Goal: Entertainment & Leisure: Consume media (video, audio)

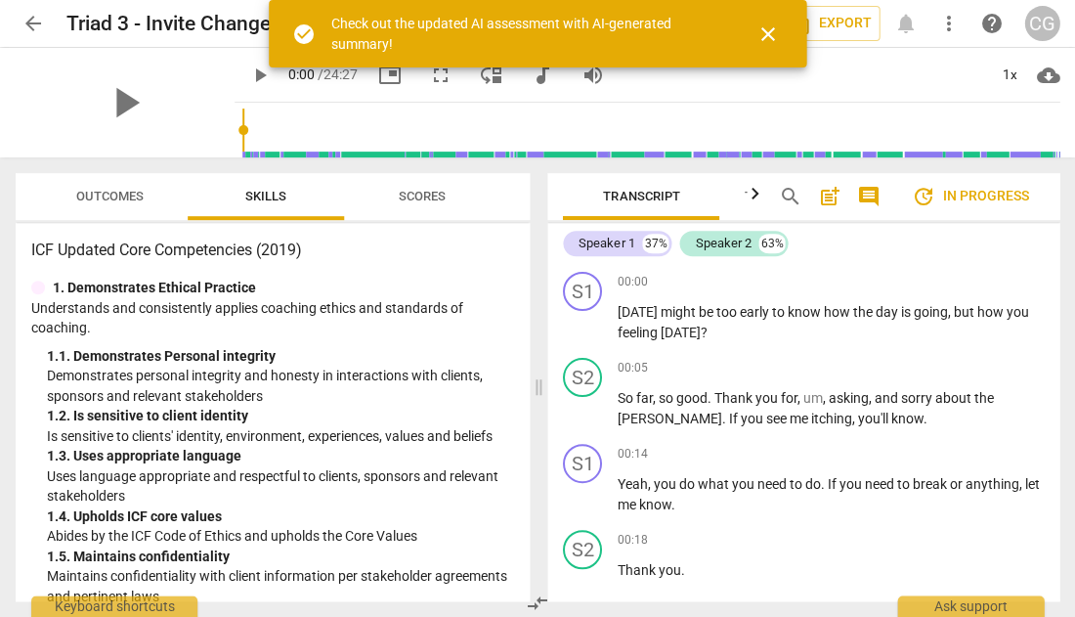
click at [764, 29] on span "close" at bounding box center [767, 33] width 23 height 23
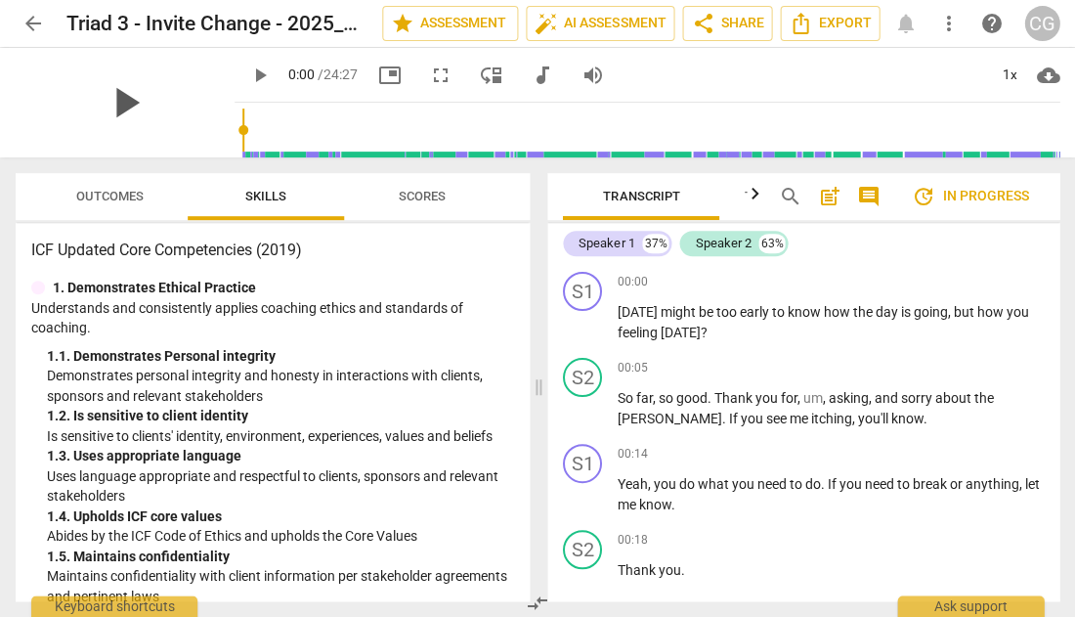
click at [114, 103] on span "play_arrow" at bounding box center [125, 102] width 51 height 51
click at [248, 75] on span "pause" at bounding box center [259, 75] width 23 height 23
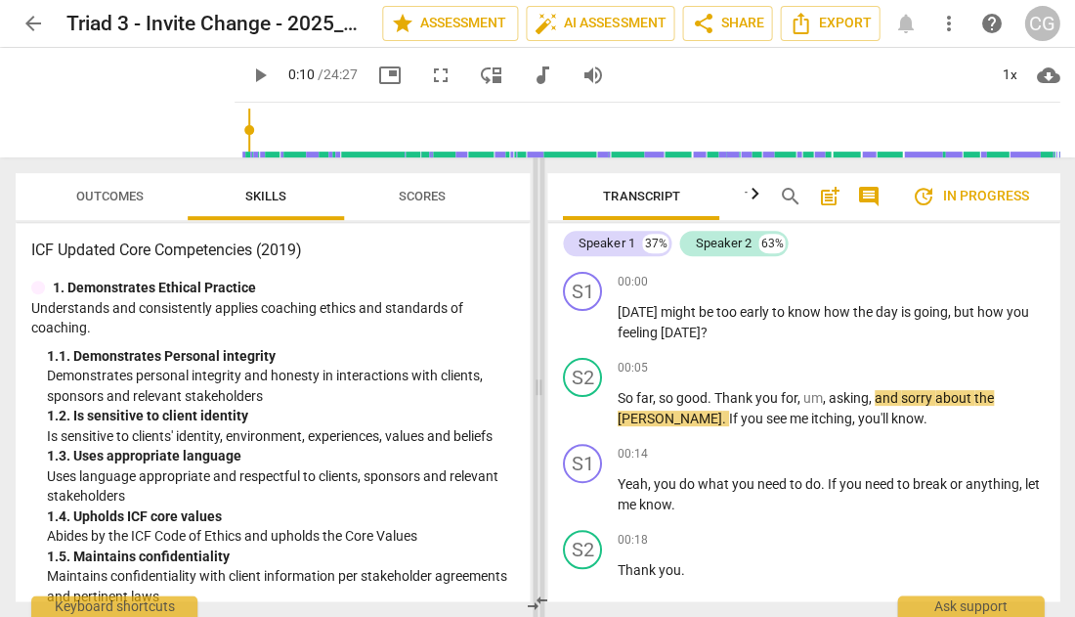
type input "10"
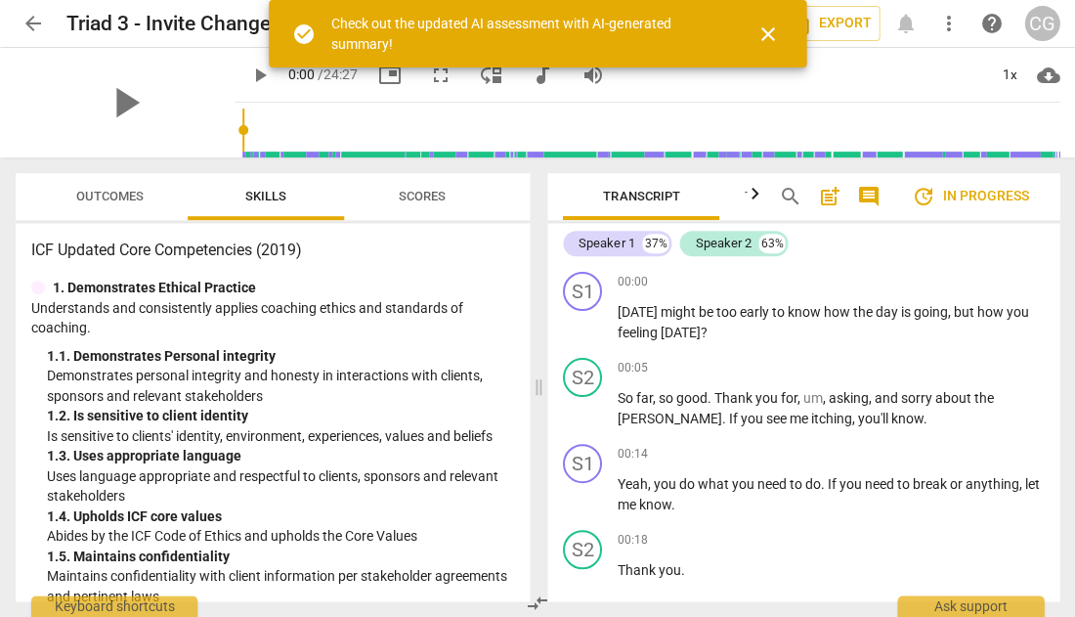
click at [766, 32] on span "close" at bounding box center [767, 33] width 23 height 23
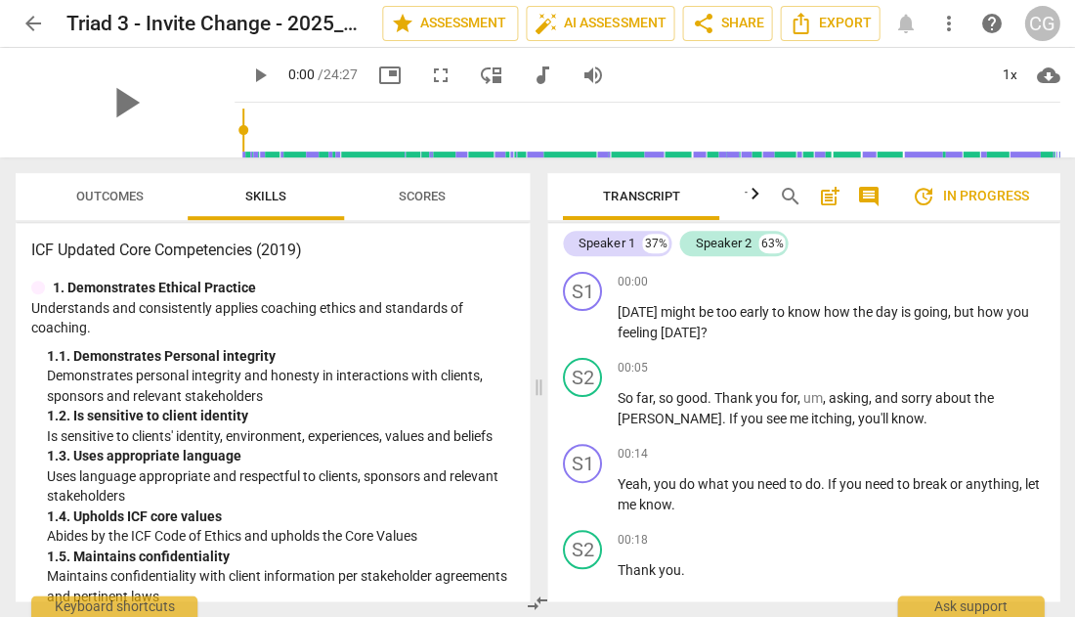
click at [120, 193] on span "Outcomes" at bounding box center [109, 196] width 67 height 15
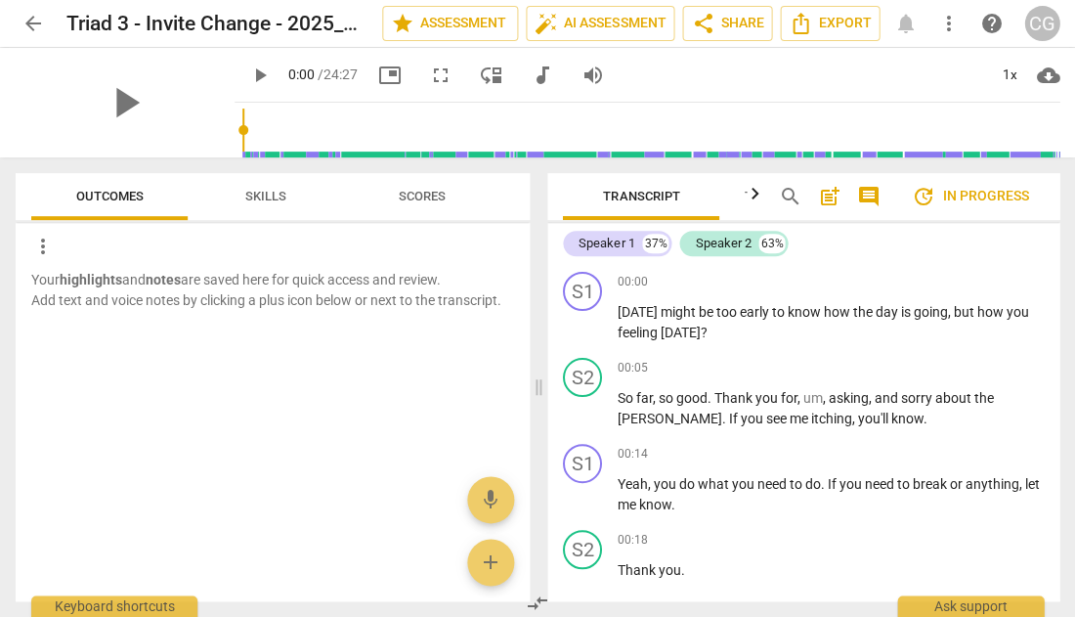
click at [253, 192] on span "Skills" at bounding box center [265, 196] width 41 height 15
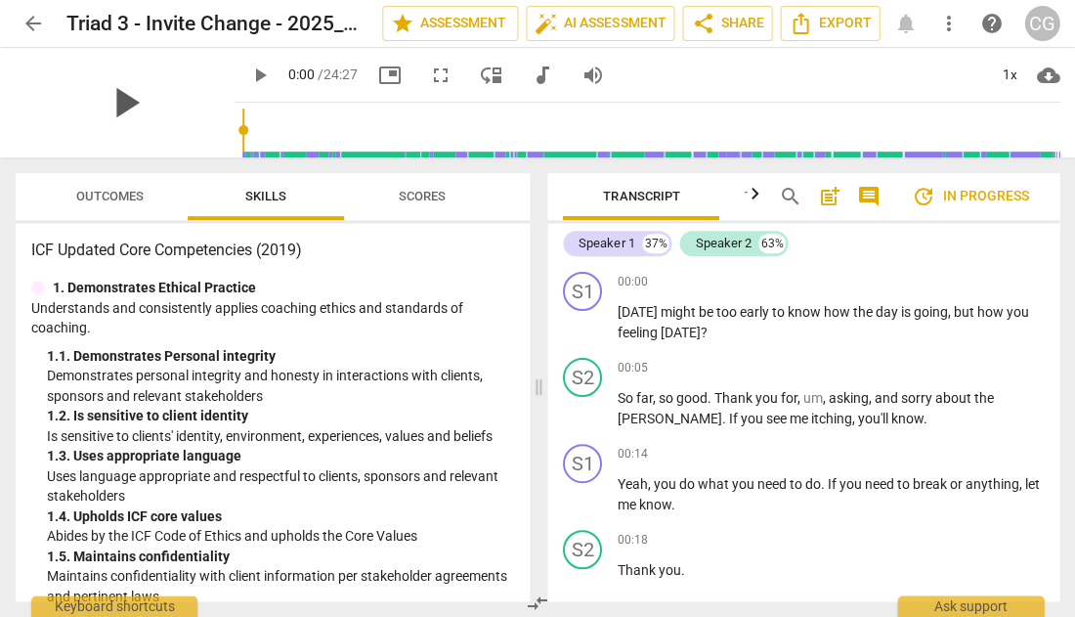
click at [106, 107] on span "play_arrow" at bounding box center [125, 102] width 51 height 51
click at [248, 68] on span "pause" at bounding box center [259, 75] width 23 height 23
type input "7"
